Goal: Task Accomplishment & Management: Complete application form

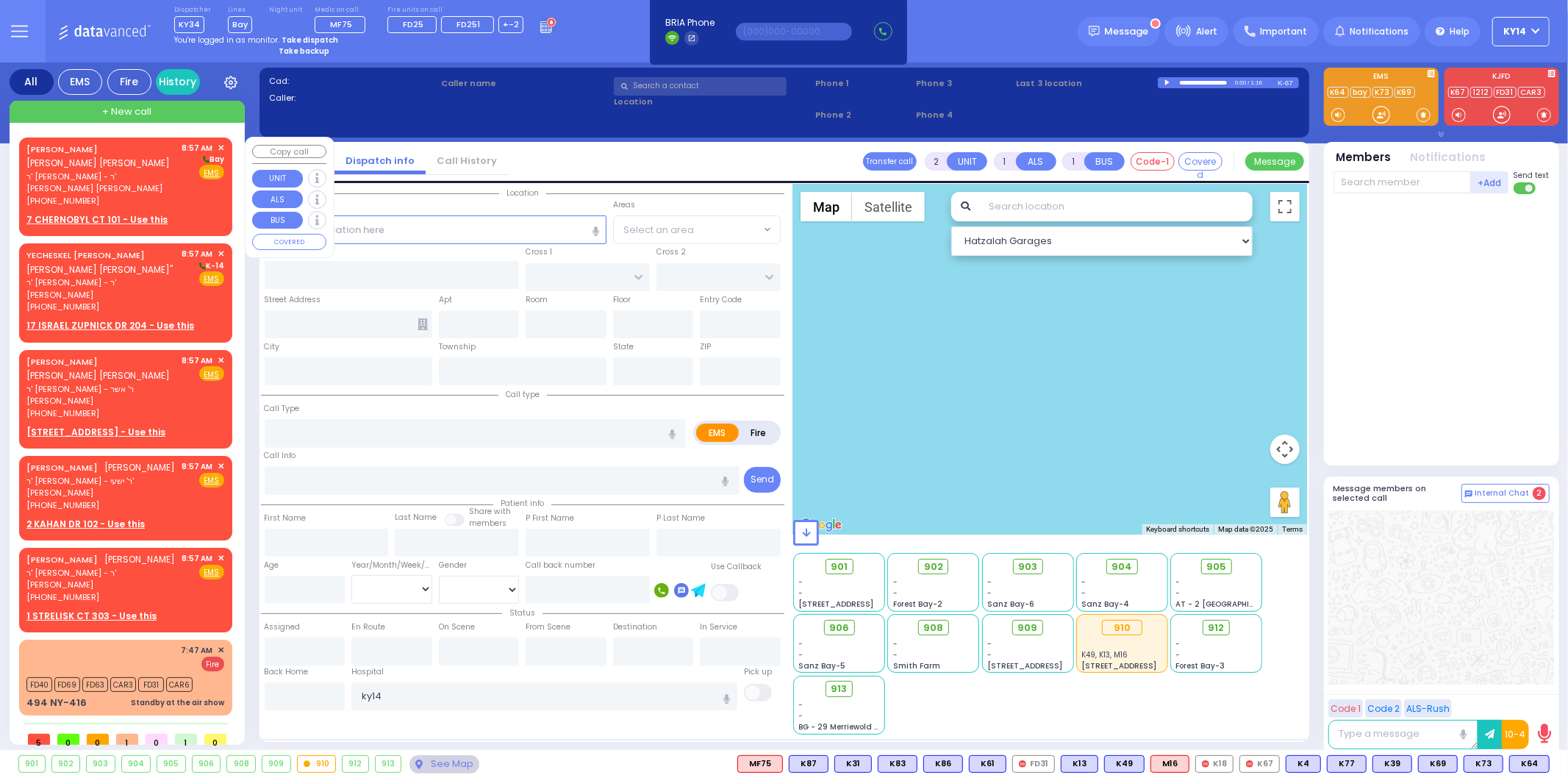
click at [120, 180] on div "CHAIM JOSEPH SCHWARTZ חיים יוסף שווארץ ר' אלימלך - ר' אהרן הערש בערקאוויטש (845…" at bounding box center [102, 174] width 151 height 66
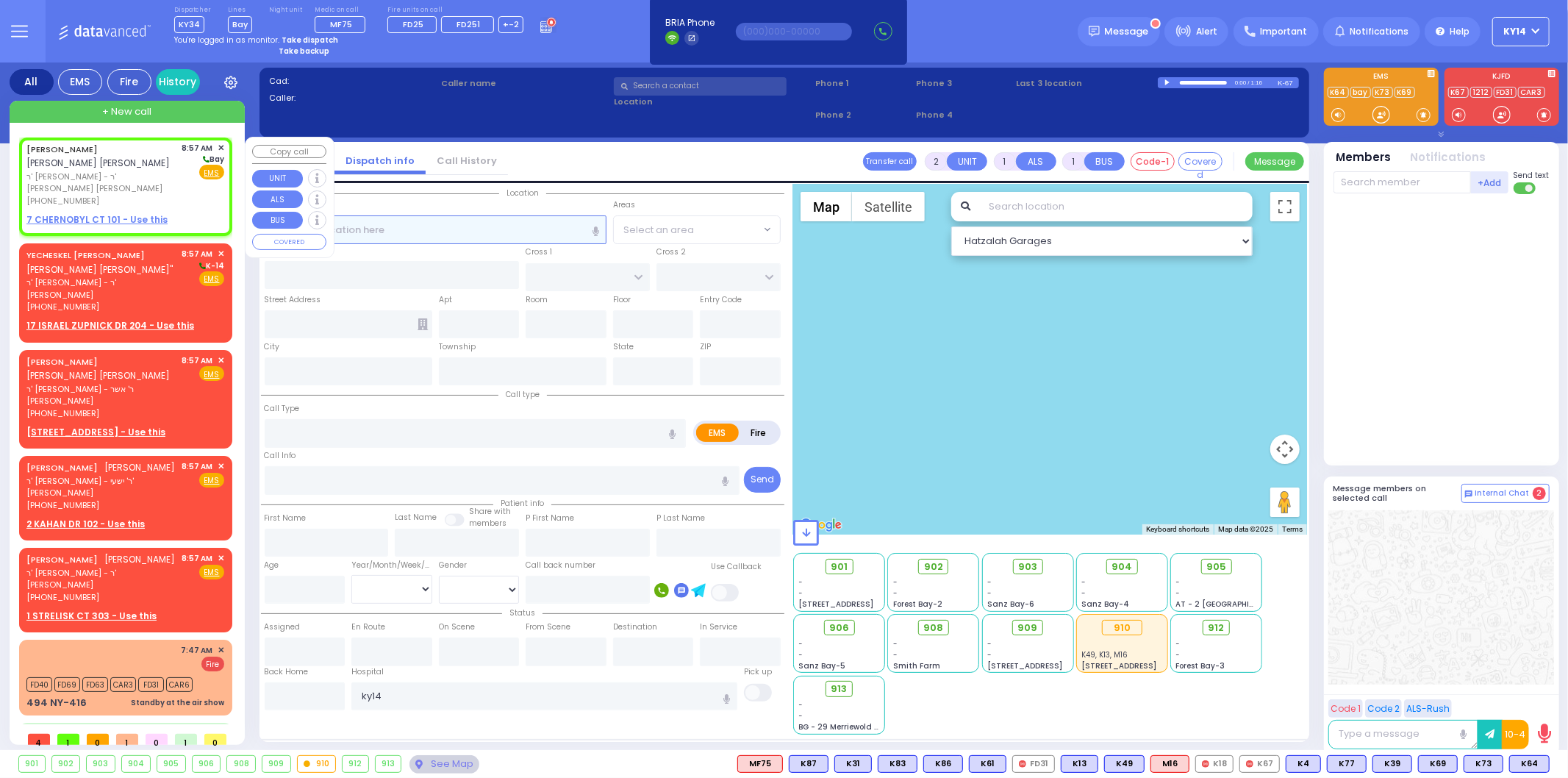
select select
radio input "true"
type input "CHAIM JOSEPH"
type input "SCHWARTZ"
select select
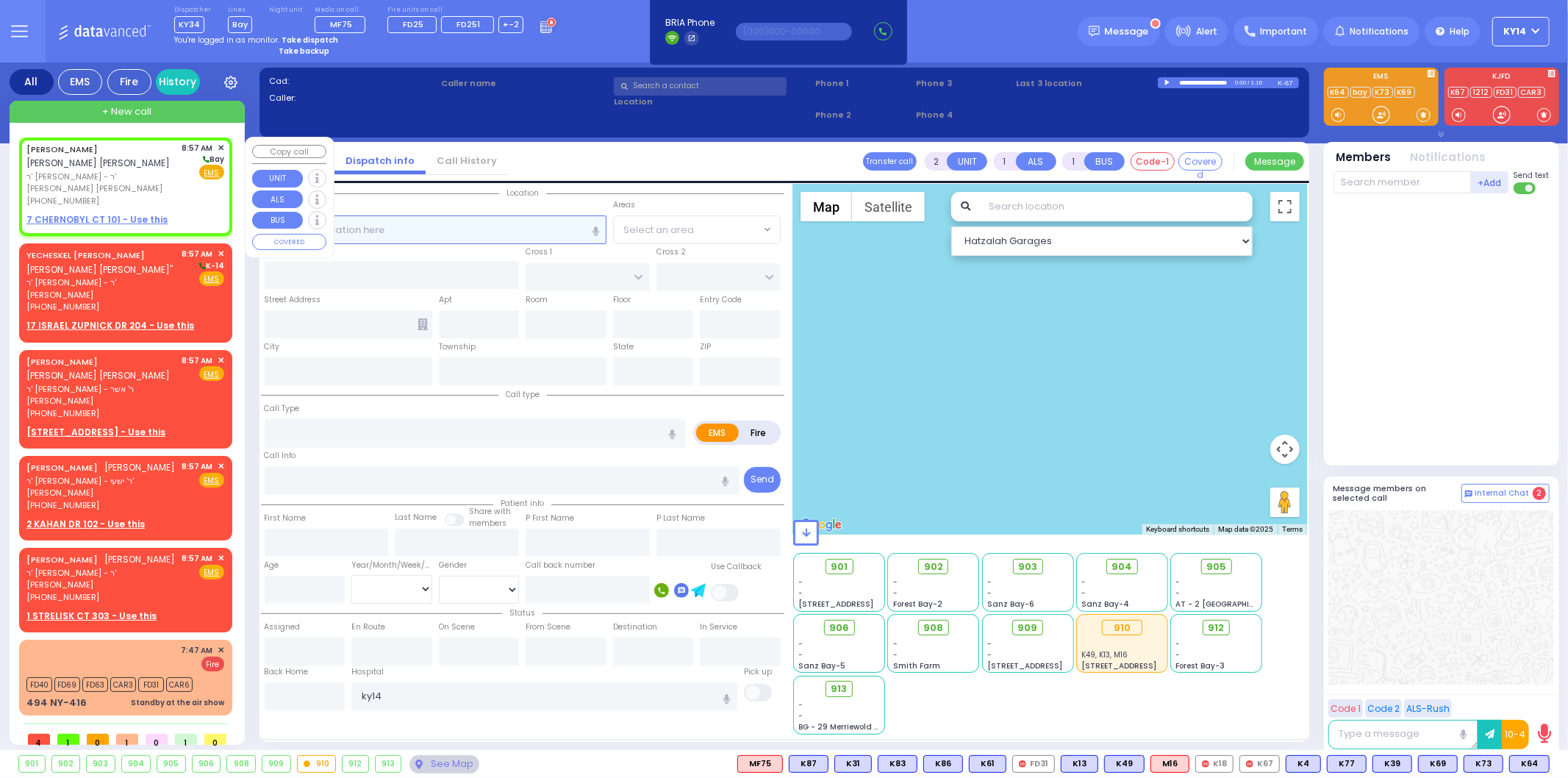
type input "08:57"
select select "Hatzalah Garages"
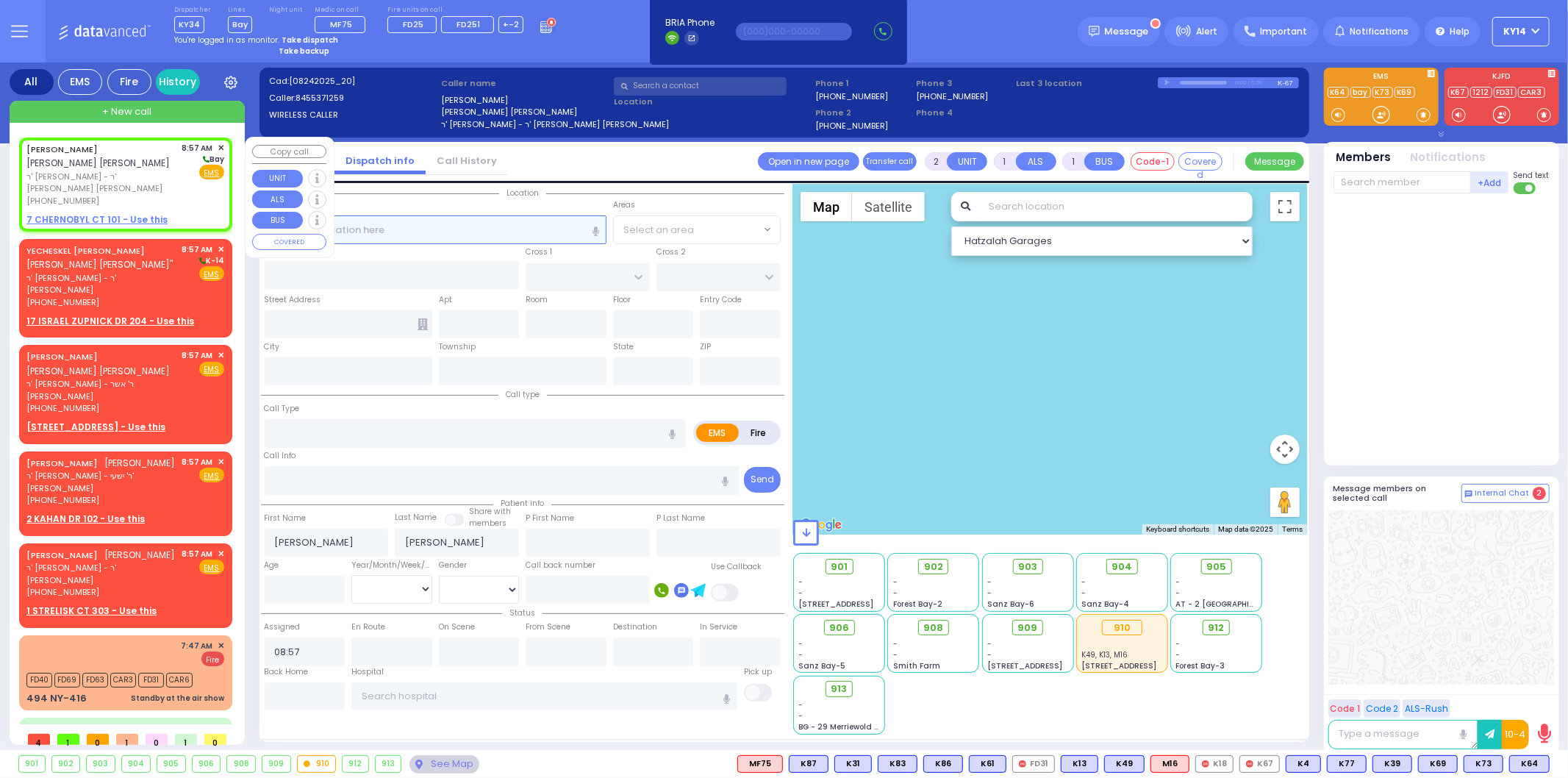
select select
radio input "true"
select select
select select "Hatzalah Garages"
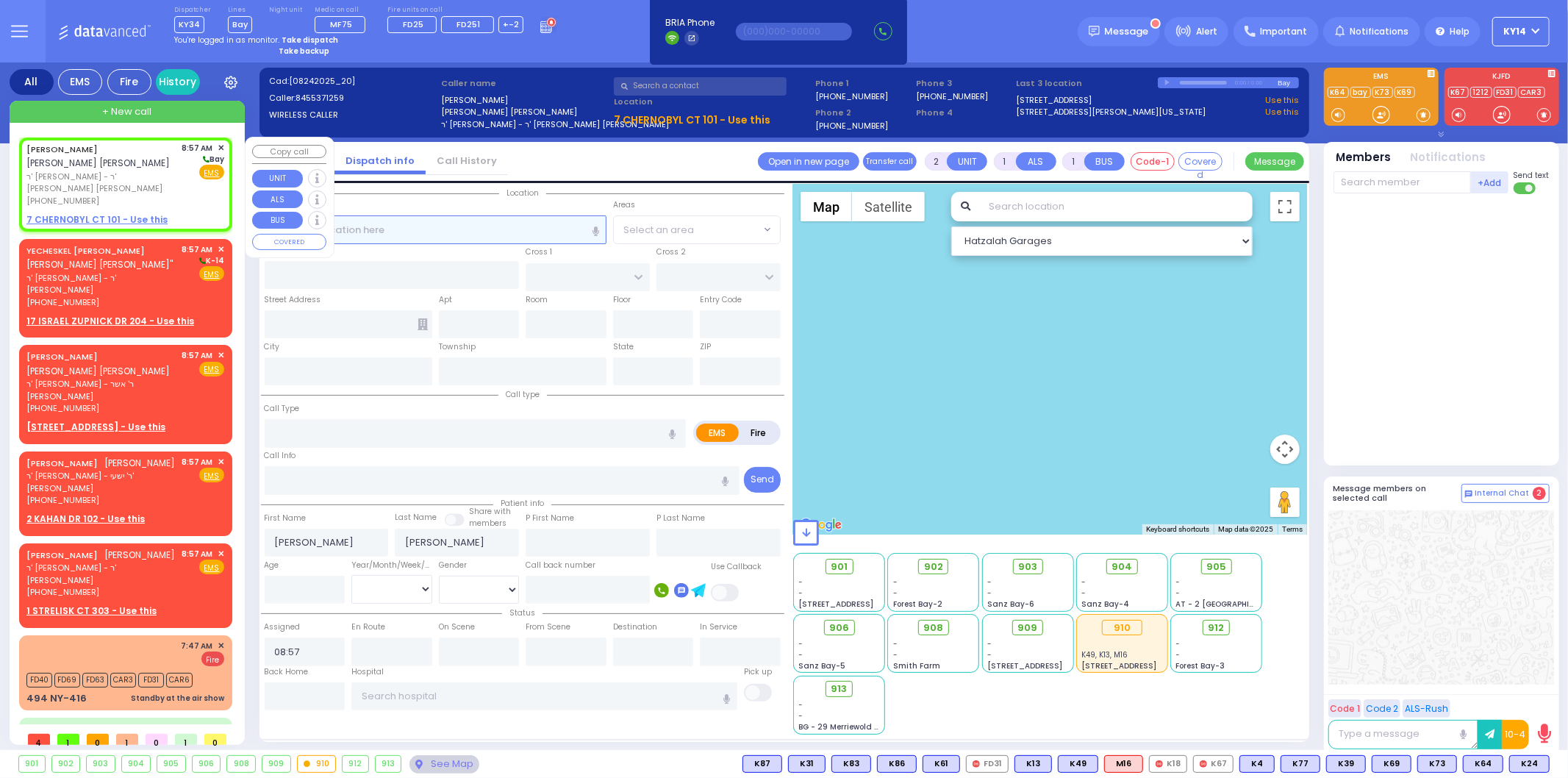
select select
radio input "true"
select select
select select "Hatzalah Garages"
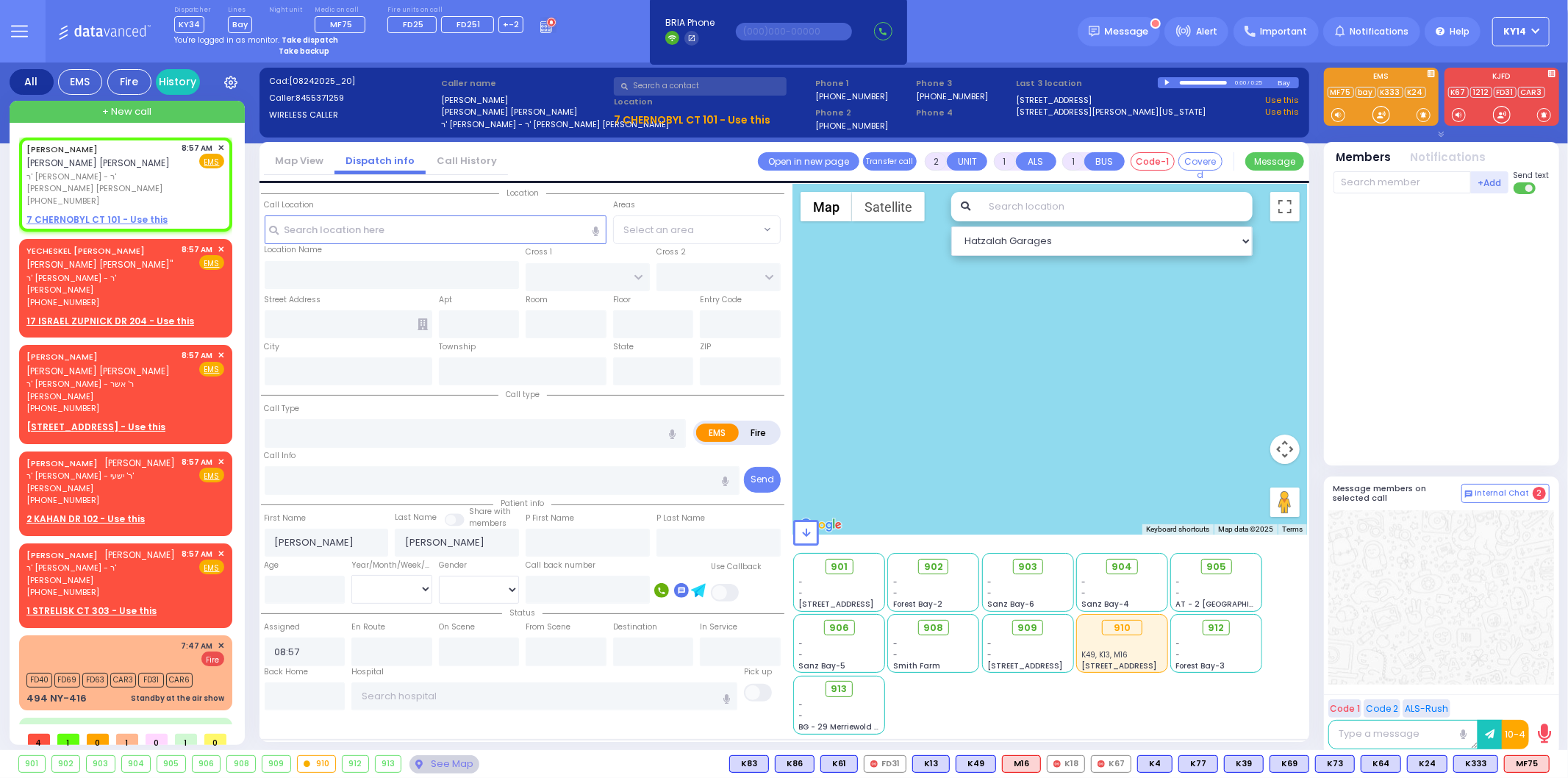
click at [301, 50] on strong "Take backup" at bounding box center [304, 51] width 51 height 11
select select "2"
click at [295, 131] on div "Set" at bounding box center [292, 129] width 110 height 25
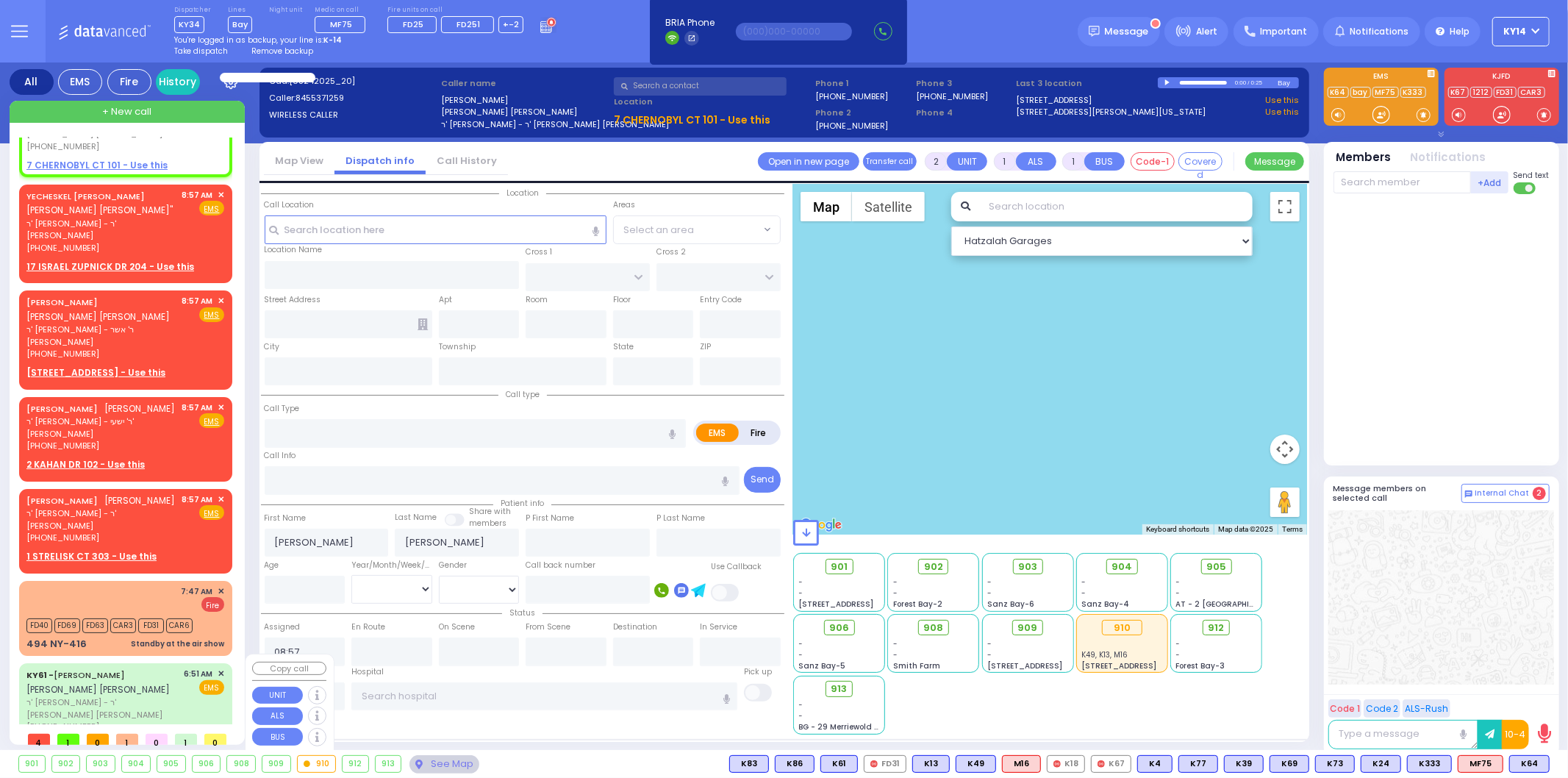
scroll to position [77, 0]
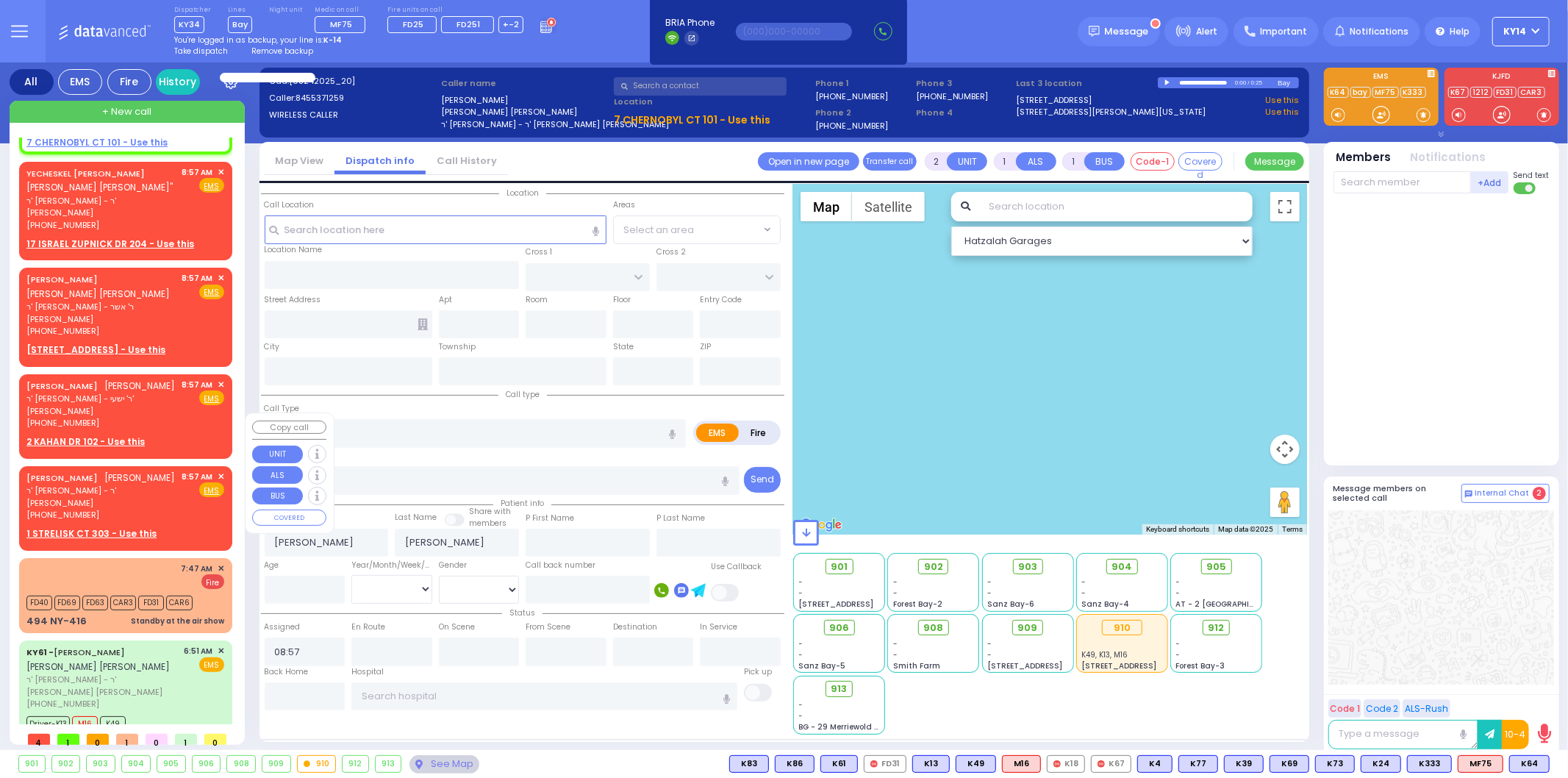
click at [156, 470] on div "JOSHUA JOEL BERKOWITZ יושע יואל בערקאוויטש ר' אייזיק הערש - ר' אביגדור הערשקאוו…" at bounding box center [102, 496] width 151 height 51
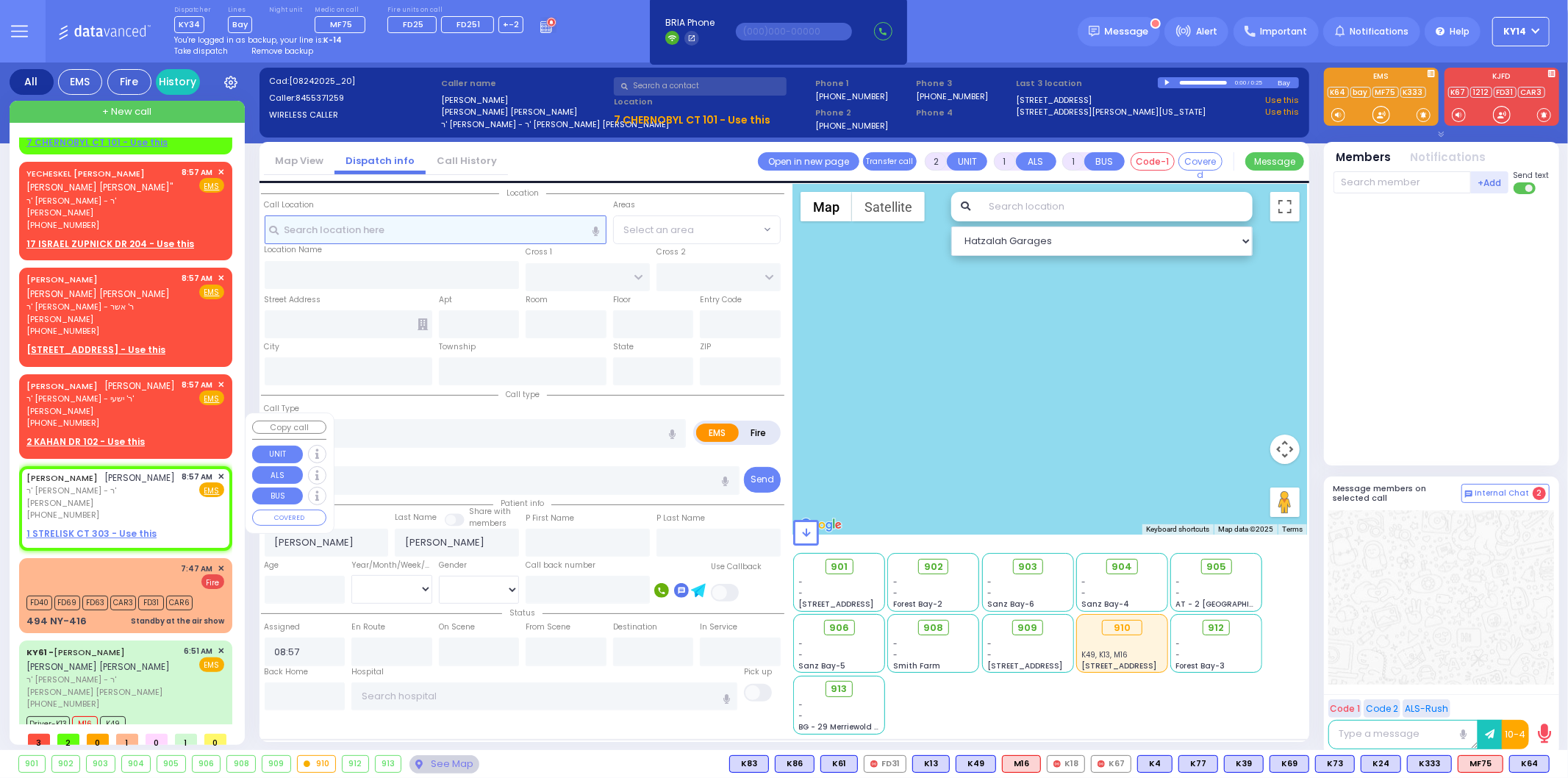
select select
radio input "true"
type input "[PERSON_NAME]"
type input "BERKOWITZ"
select select
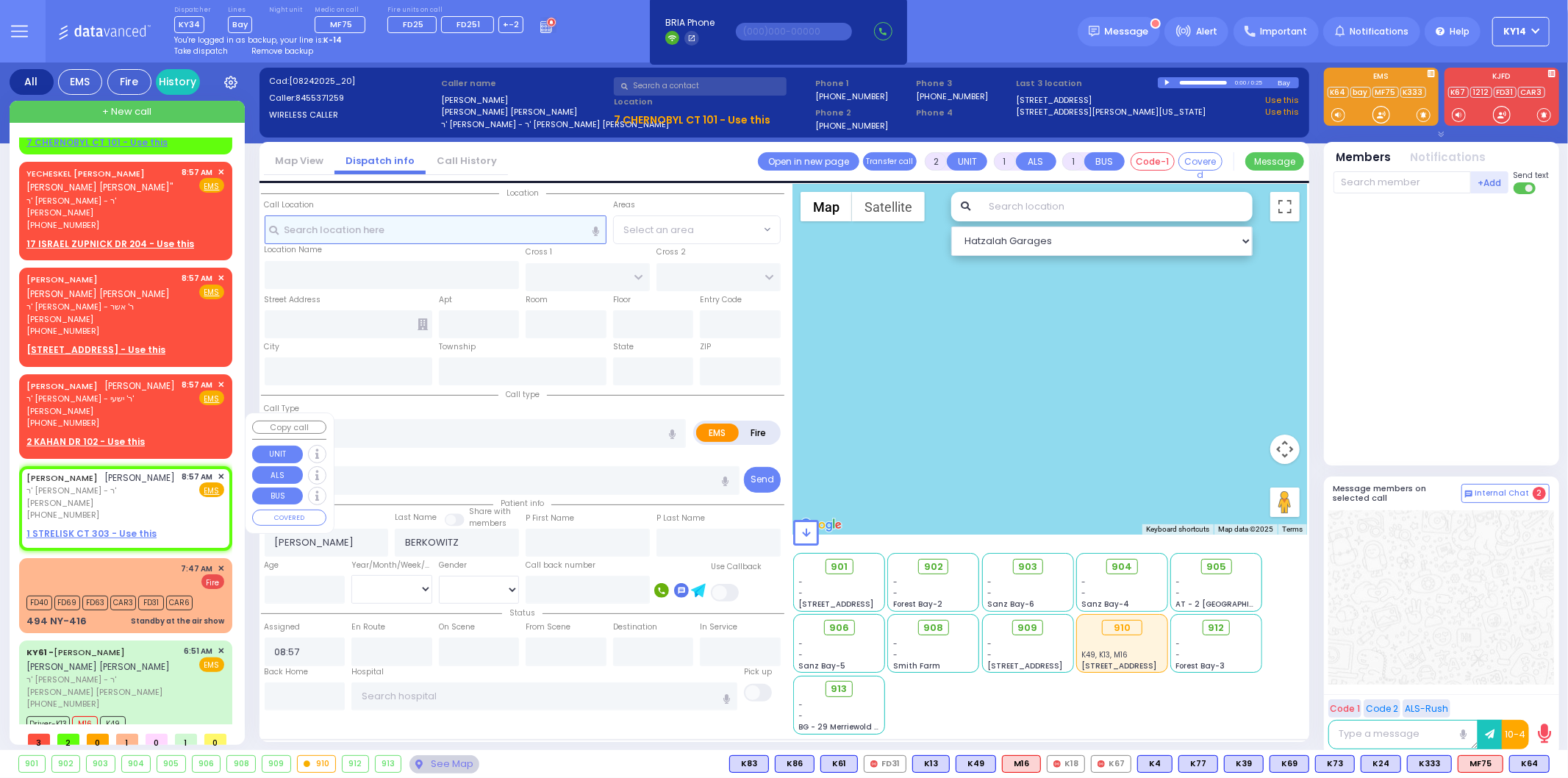
select select "Hatzalah Garages"
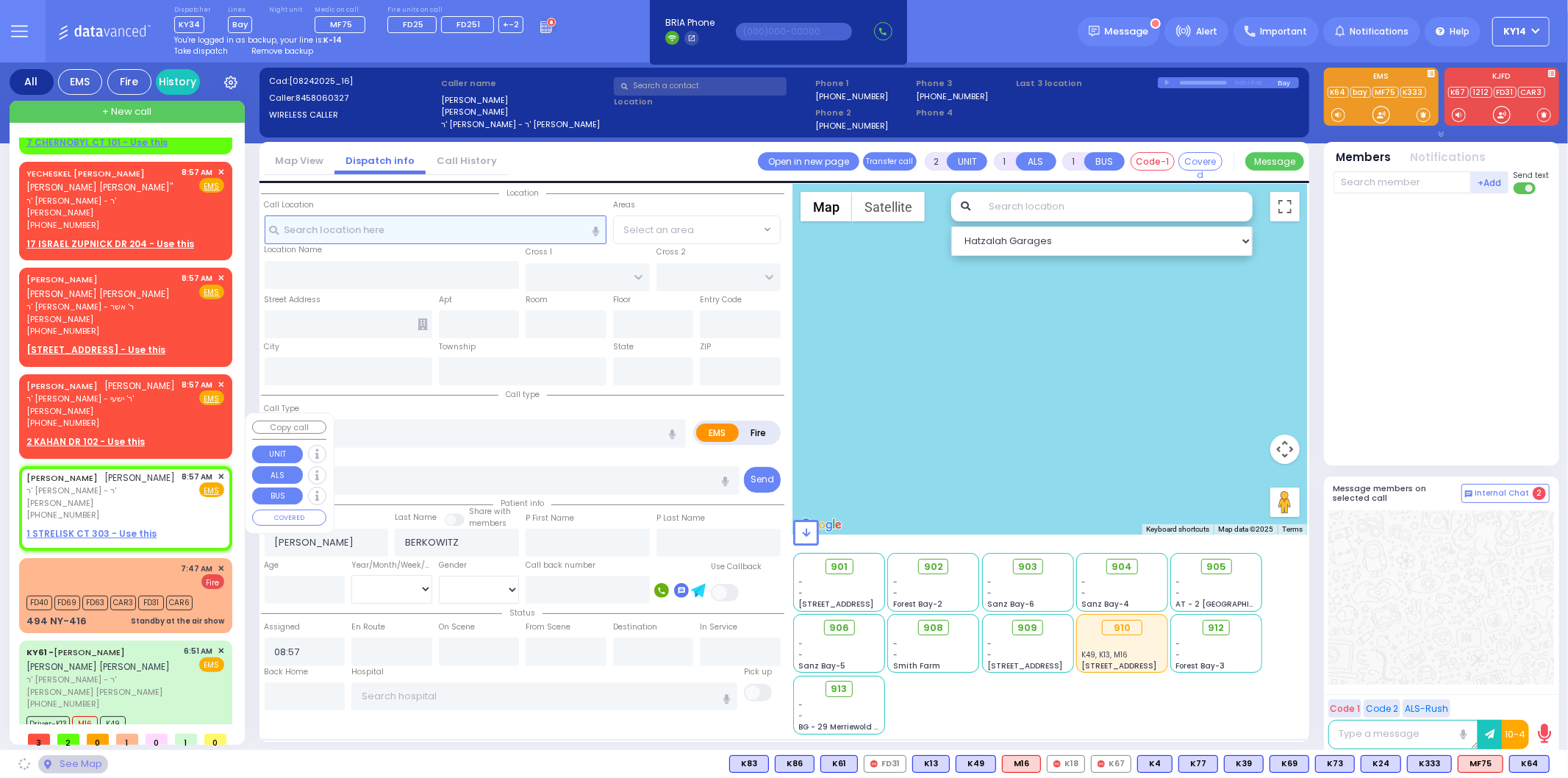
scroll to position [74, 0]
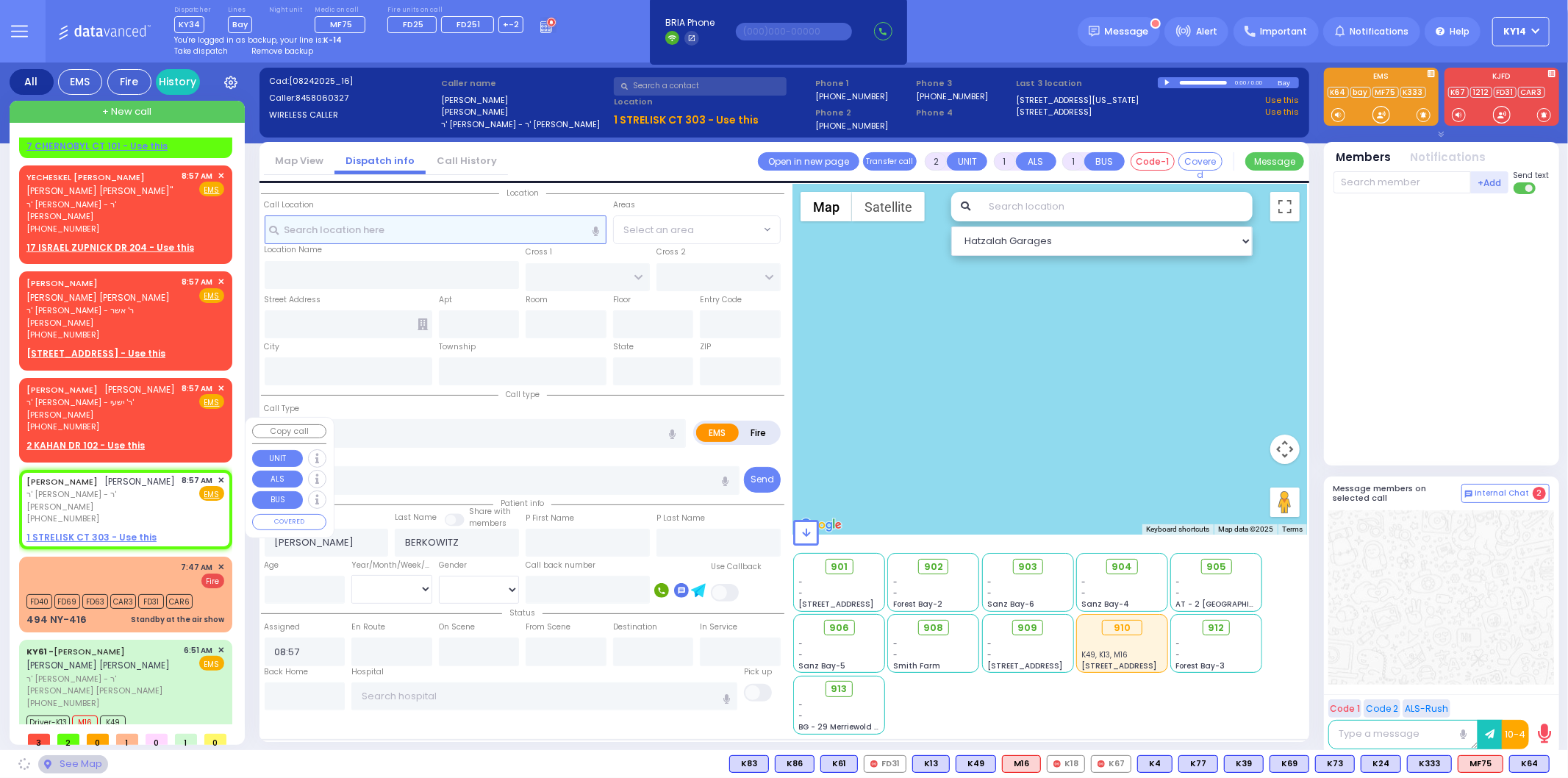
select select
radio input "true"
select select
select select "Hatzalah Garages"
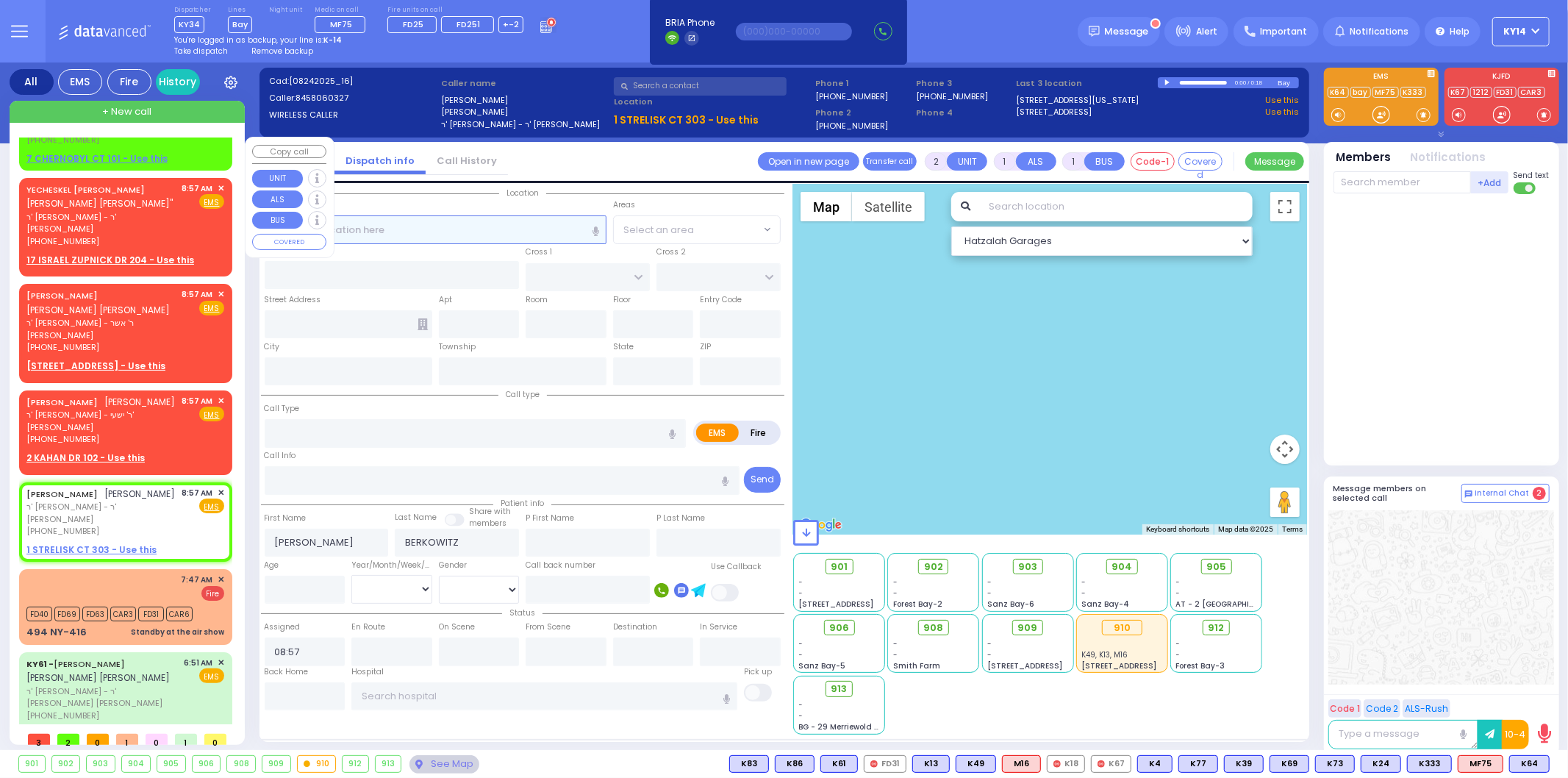
scroll to position [0, 0]
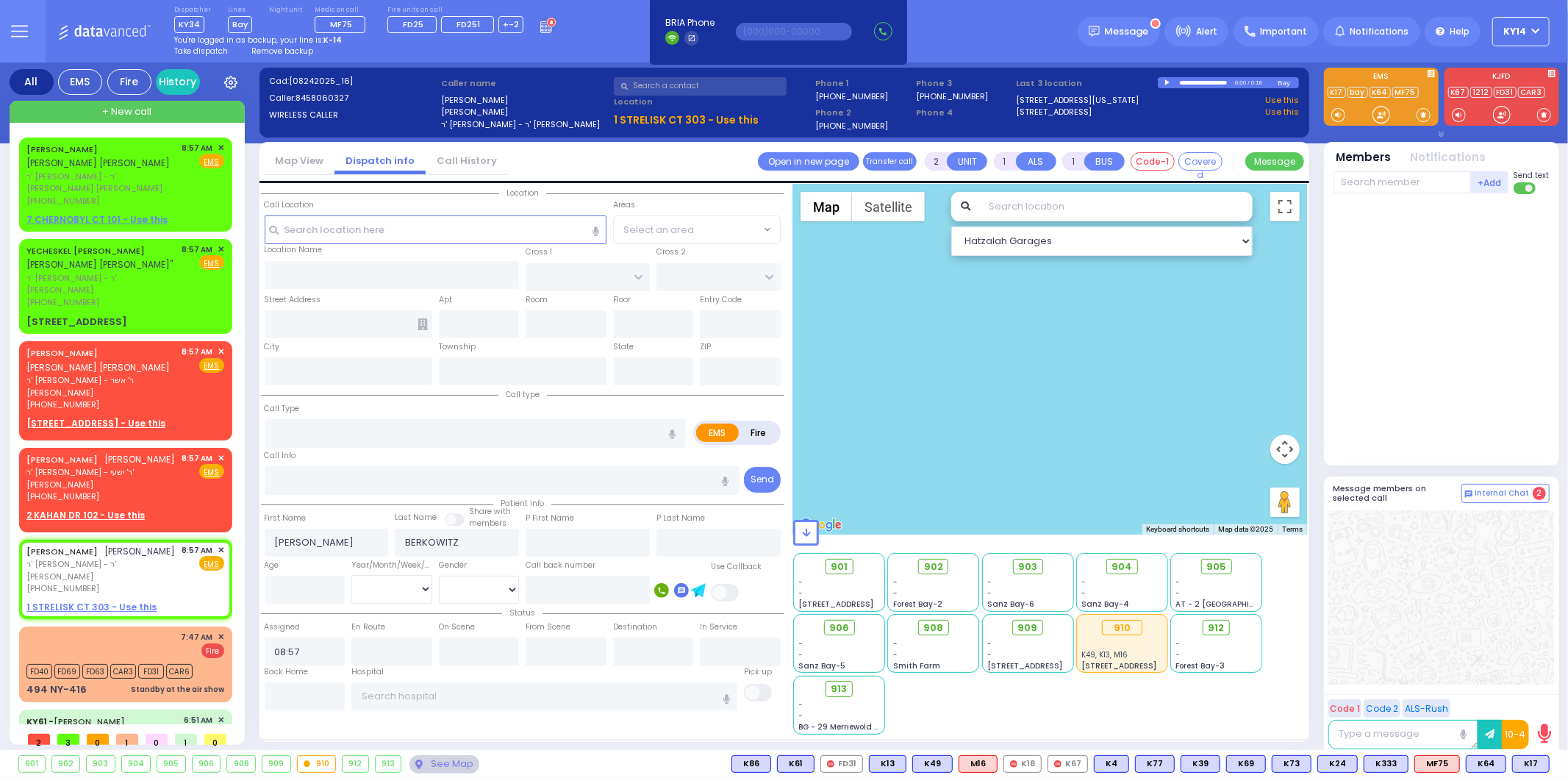
click at [267, 46] on span "Remove backup" at bounding box center [282, 51] width 61 height 11
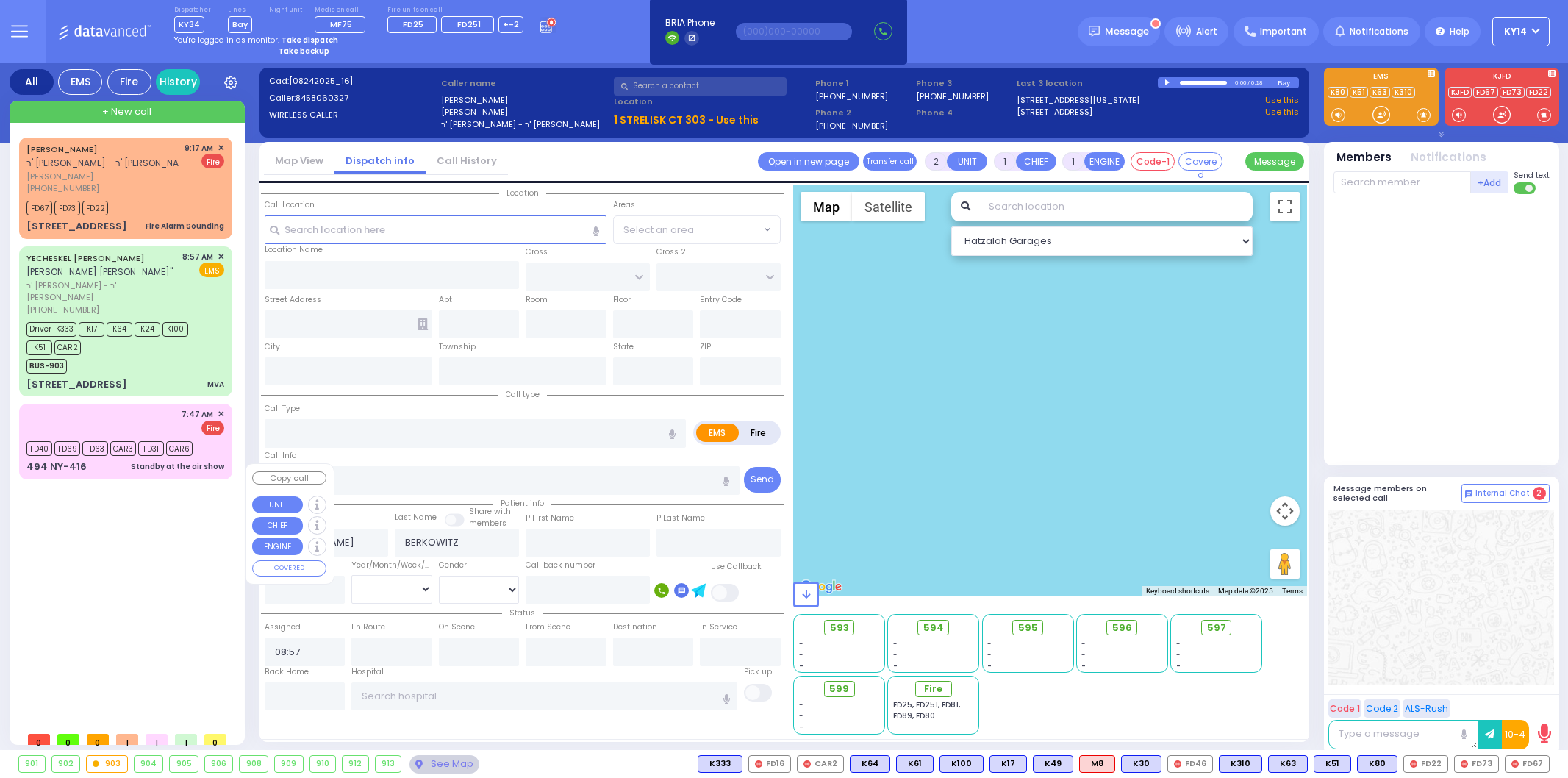
select select
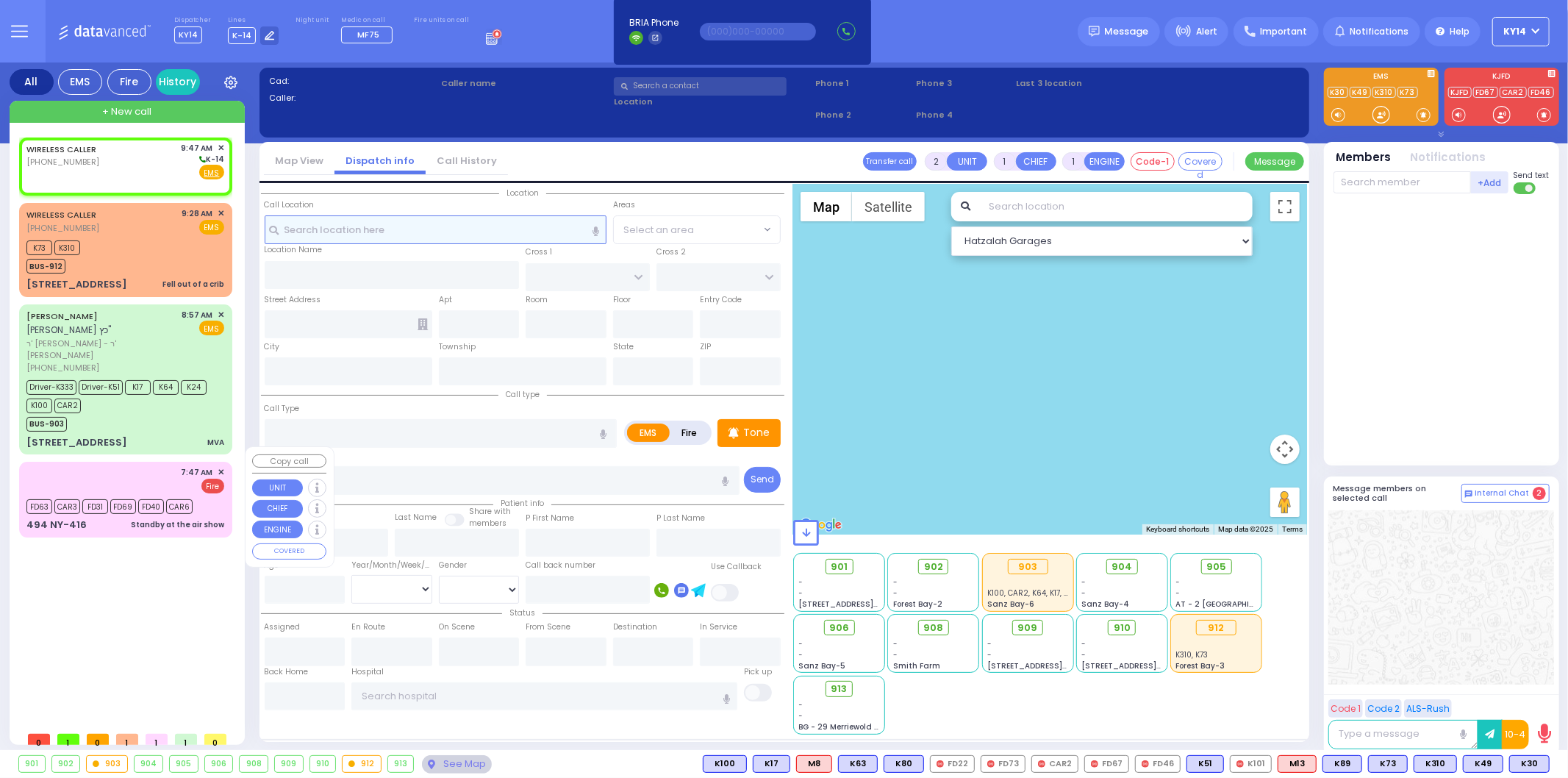
select select
radio input "true"
select select
type input "09:47"
select select "Hatzalah Garages"
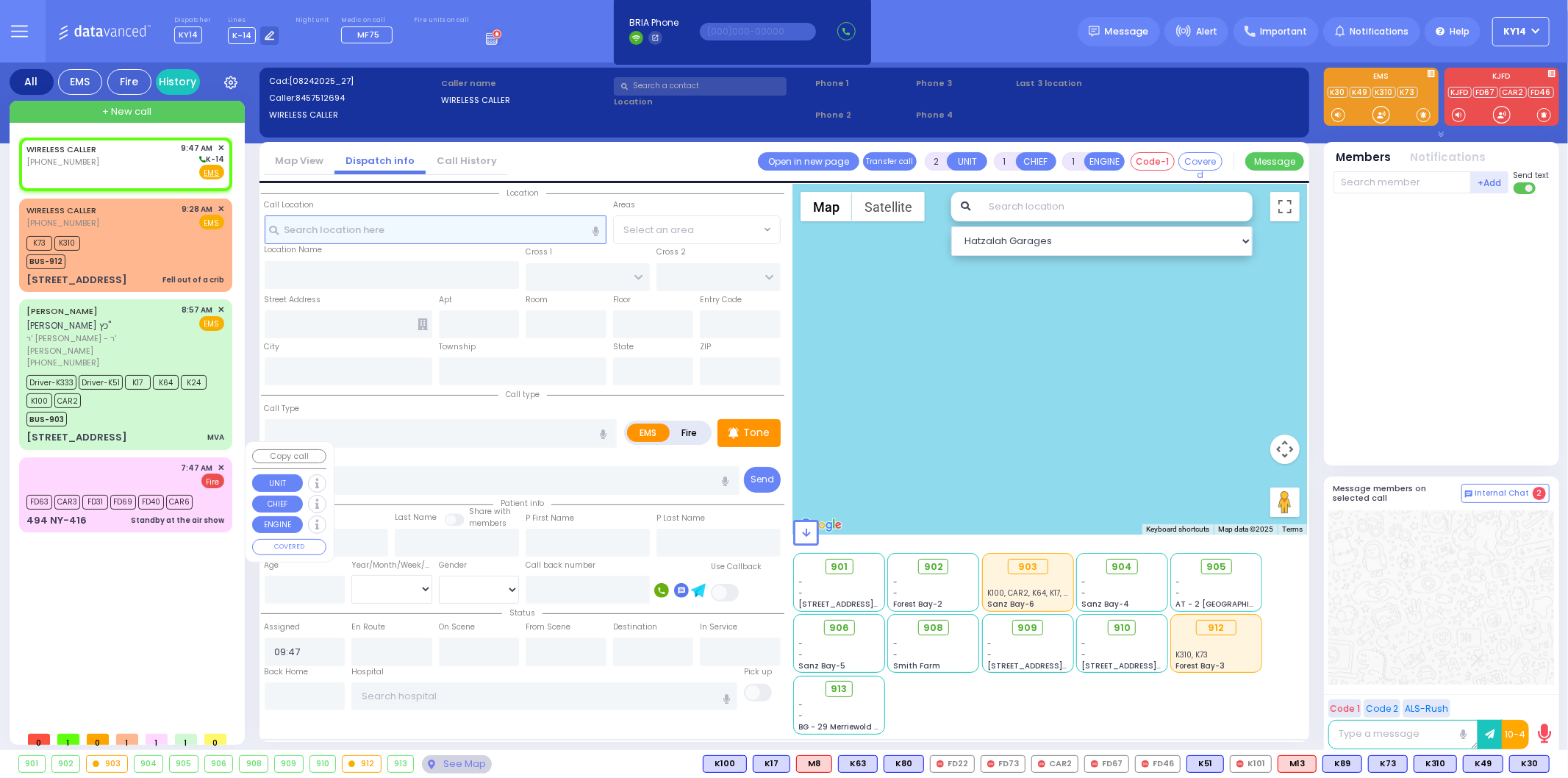
select select
radio input "true"
select select
select select "Hatzalah Garages"
select select
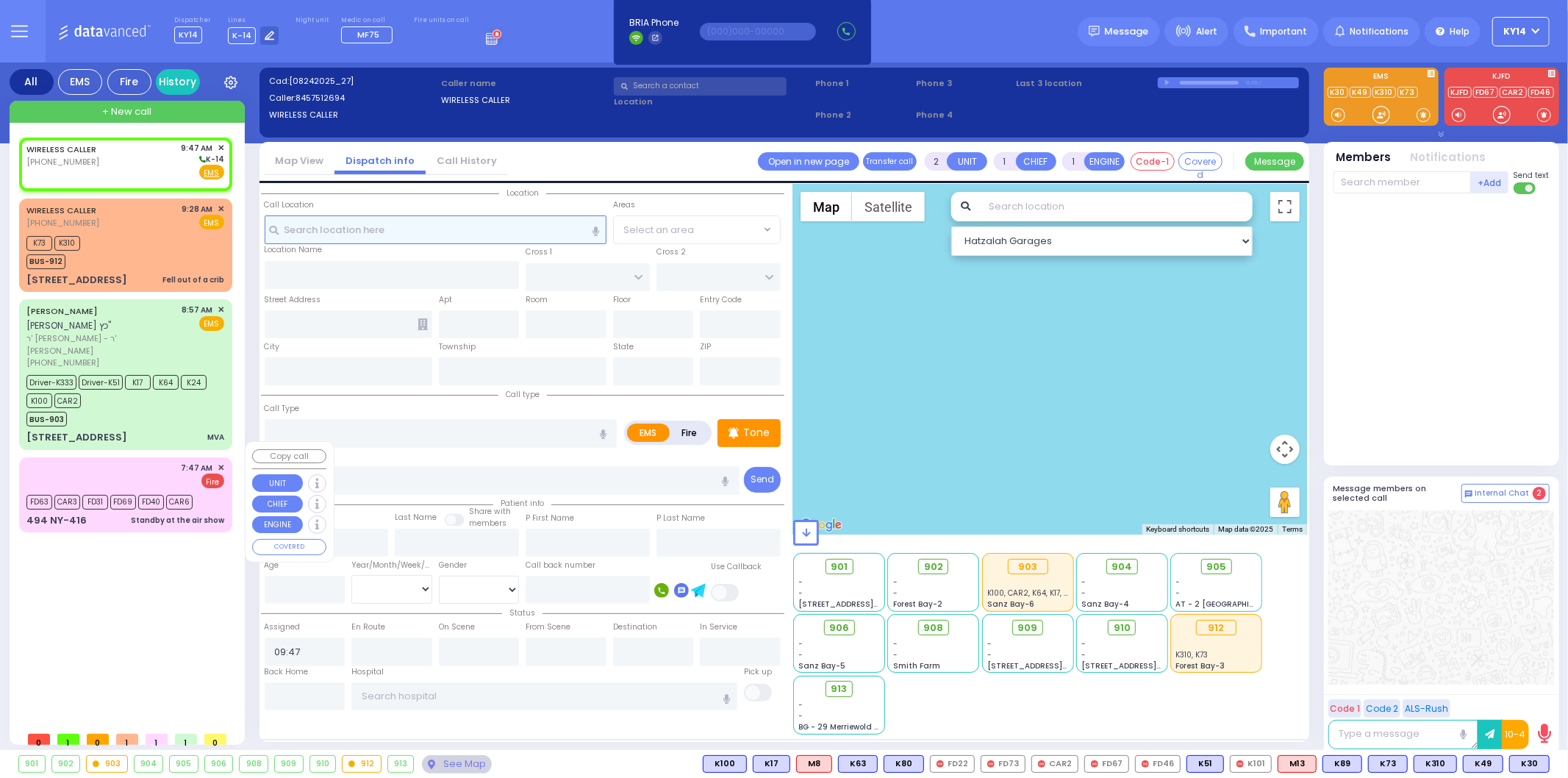
radio input "true"
select select
select select "Hatzalah Garages"
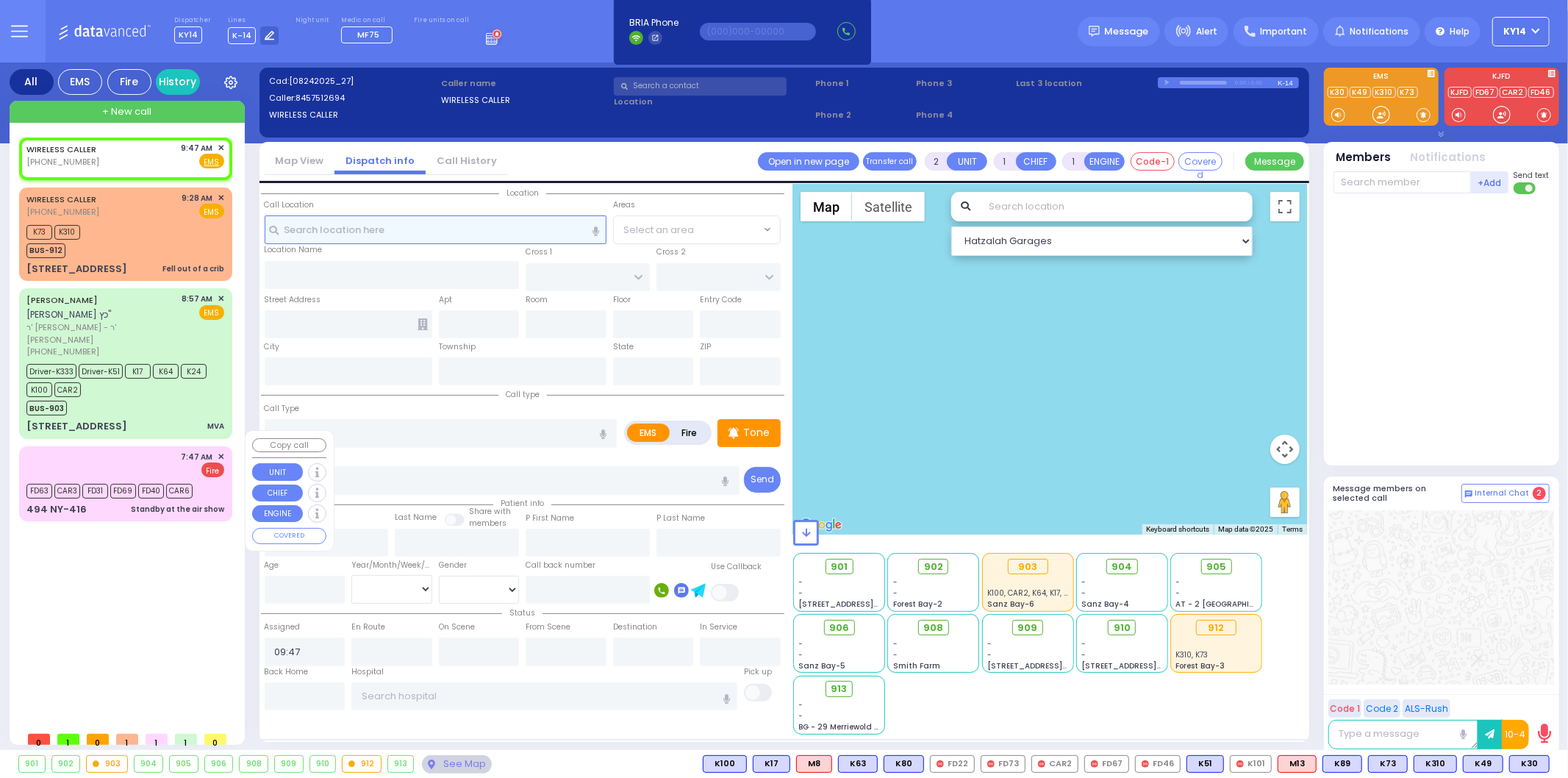
select select
radio input "true"
select select
select select "Hatzalah Garages"
